Goal: Task Accomplishment & Management: Use online tool/utility

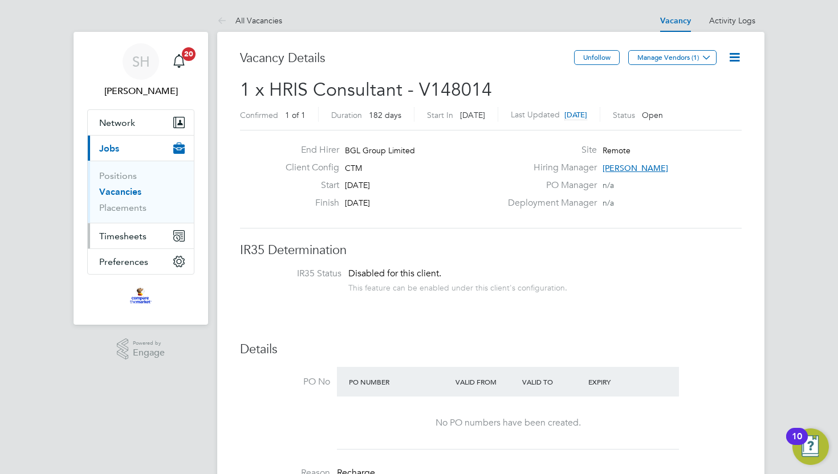
click at [124, 241] on span "Timesheets" at bounding box center [122, 236] width 47 height 11
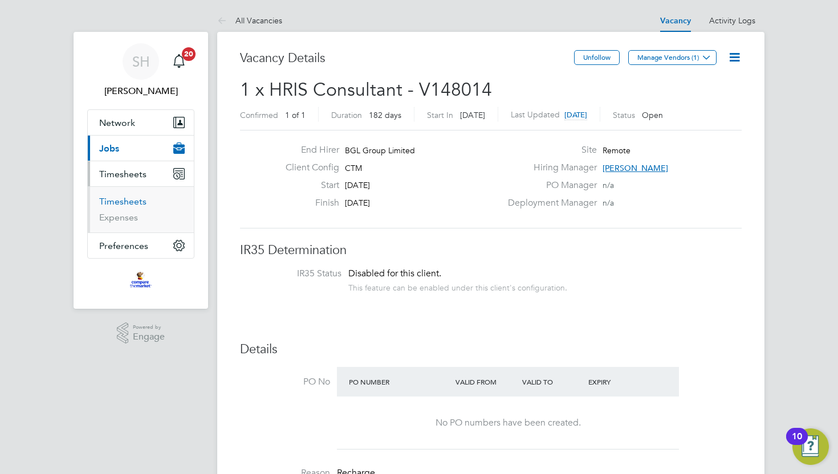
click at [133, 199] on link "Timesheets" at bounding box center [122, 201] width 47 height 11
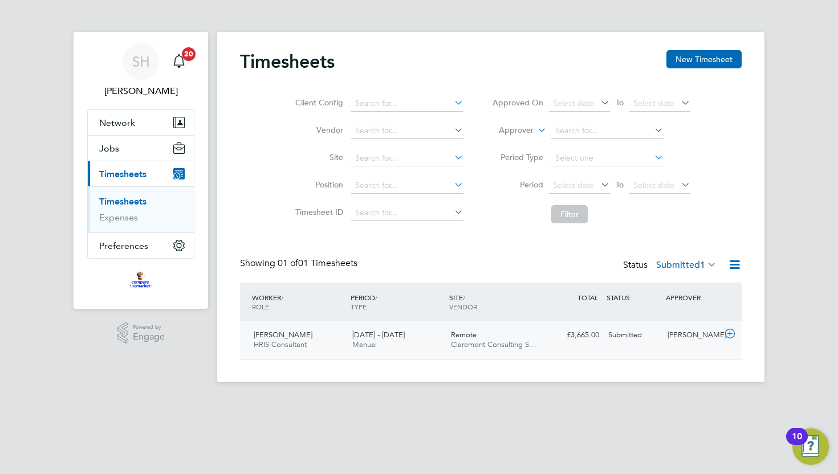
click at [466, 345] on span "Claremont Consulting S…" at bounding box center [494, 345] width 86 height 10
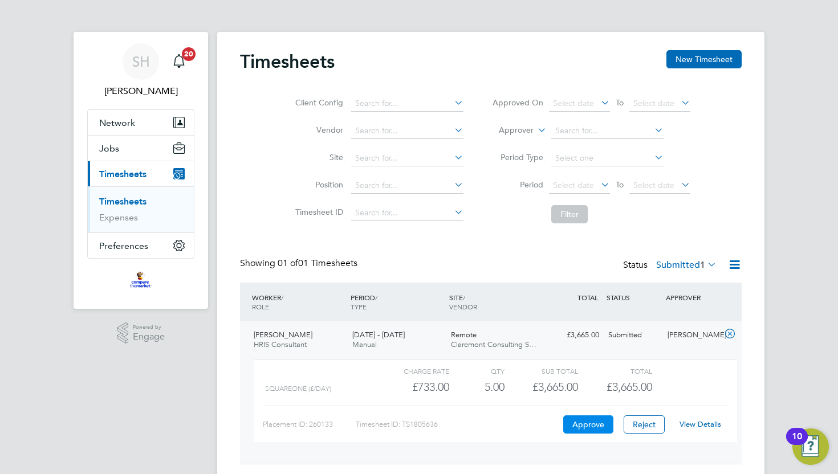
click at [589, 426] on button "Approve" at bounding box center [588, 425] width 50 height 18
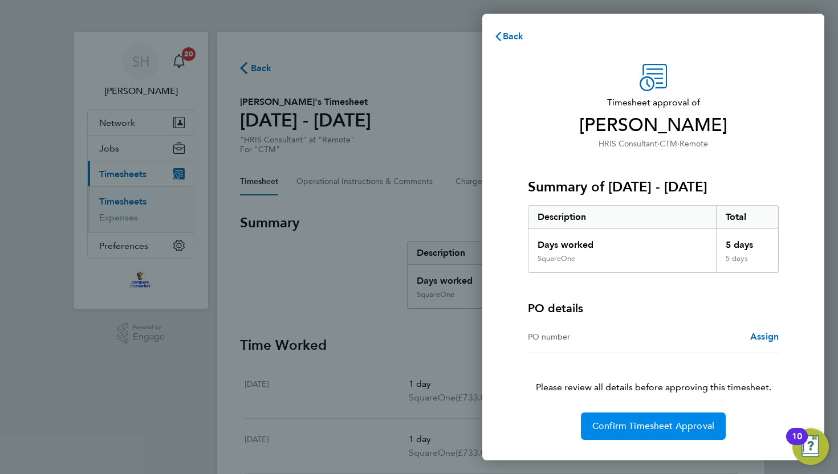
click at [621, 433] on button "Confirm Timesheet Approval" at bounding box center [653, 426] width 145 height 27
